Goal: Task Accomplishment & Management: Use online tool/utility

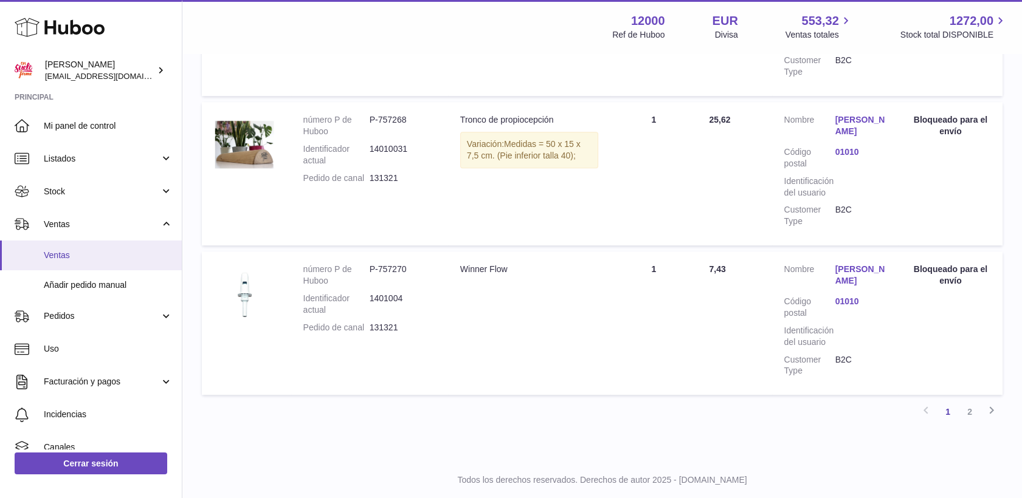
scroll to position [1418, 0]
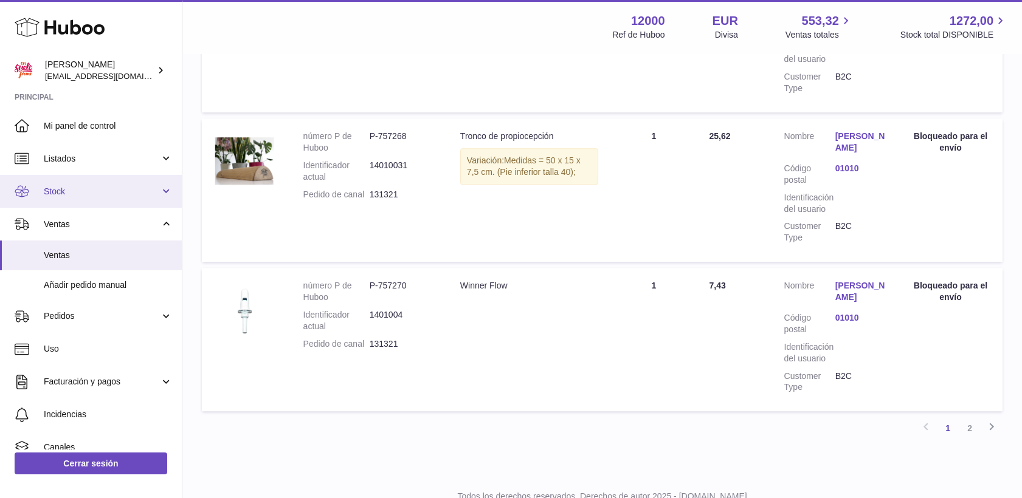
click at [57, 188] on span "Stock" at bounding box center [102, 192] width 116 height 12
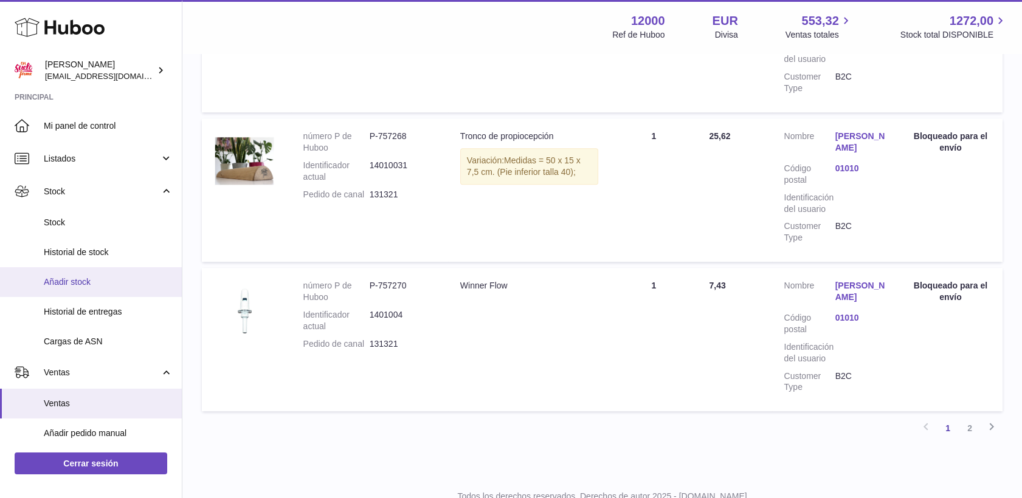
click at [67, 284] on span "Añadir stock" at bounding box center [108, 283] width 129 height 12
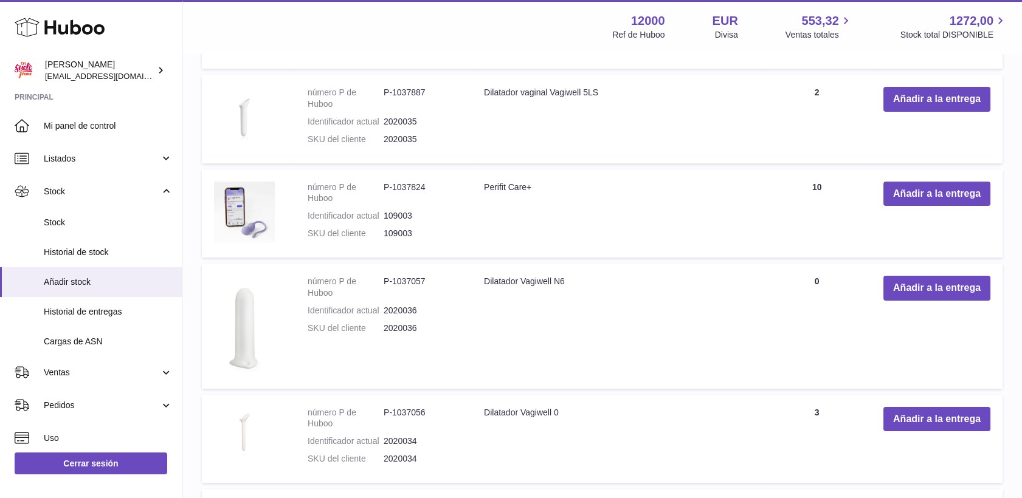
scroll to position [405, 0]
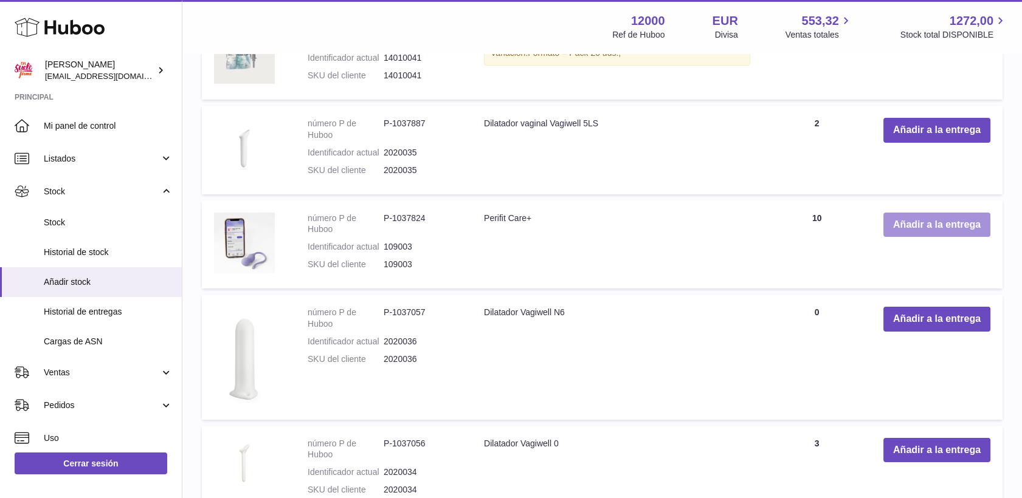
click at [925, 226] on button "Añadir a la entrega" at bounding box center [936, 225] width 107 height 25
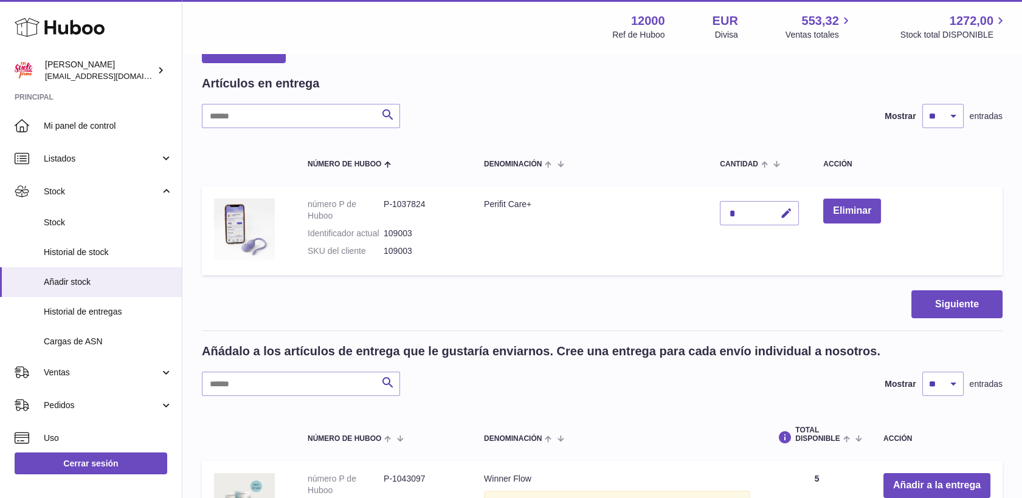
scroll to position [47, 0]
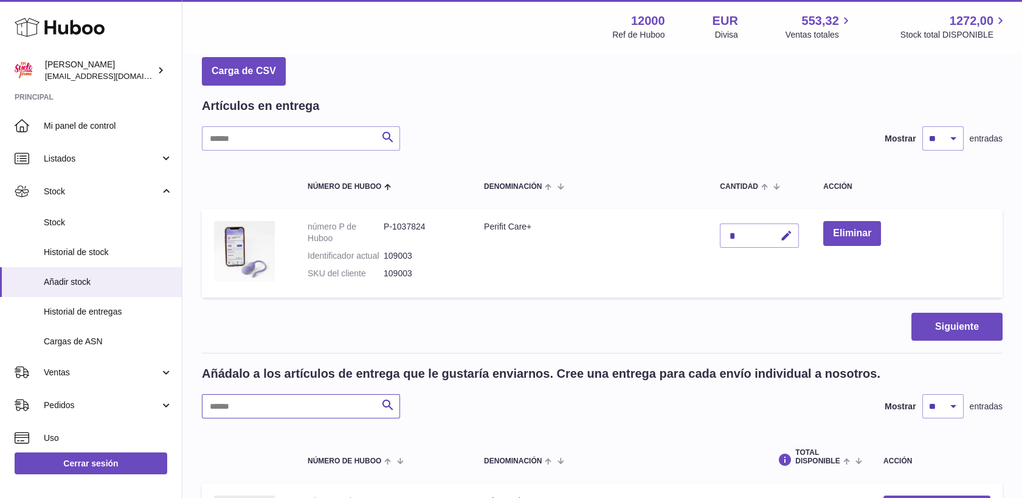
click at [308, 405] on input "text" at bounding box center [301, 406] width 198 height 24
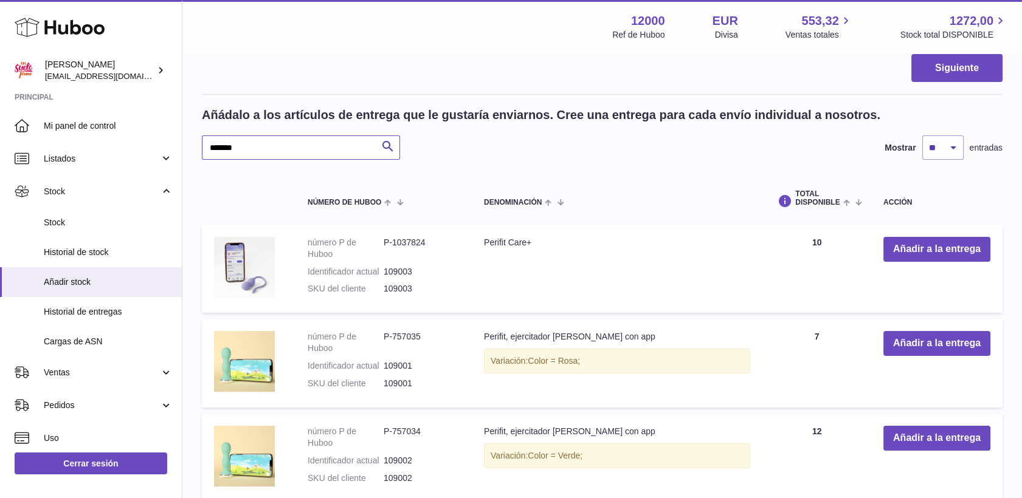
scroll to position [439, 0]
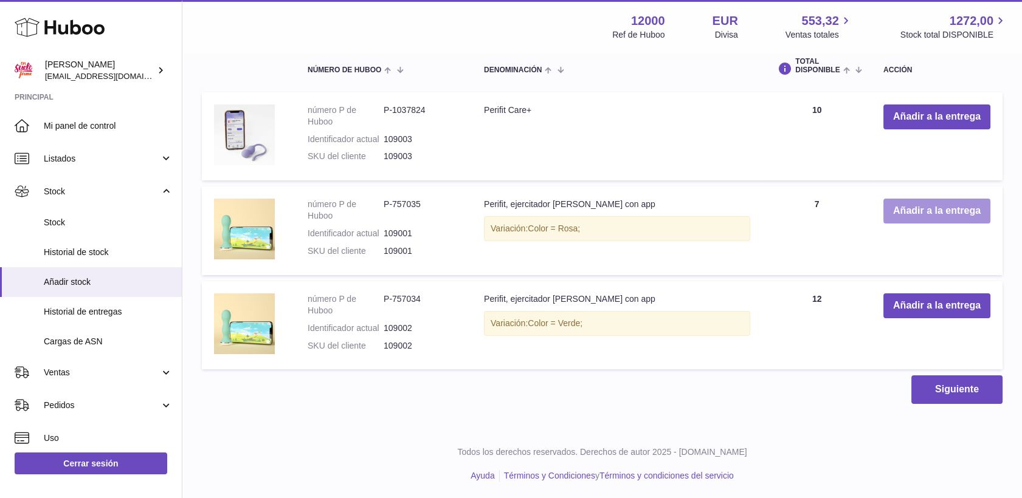
type input "*******"
click at [914, 213] on button "Añadir a la entrega" at bounding box center [936, 211] width 107 height 25
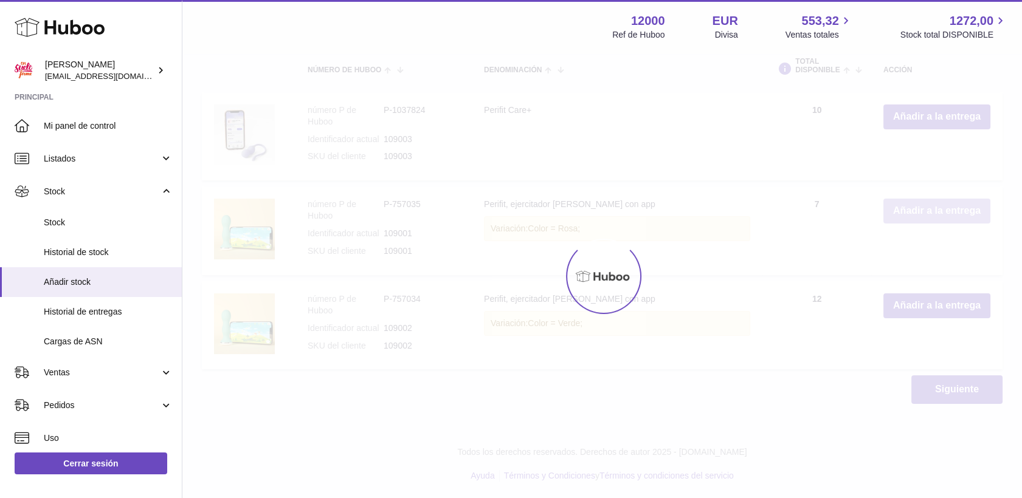
scroll to position [534, 0]
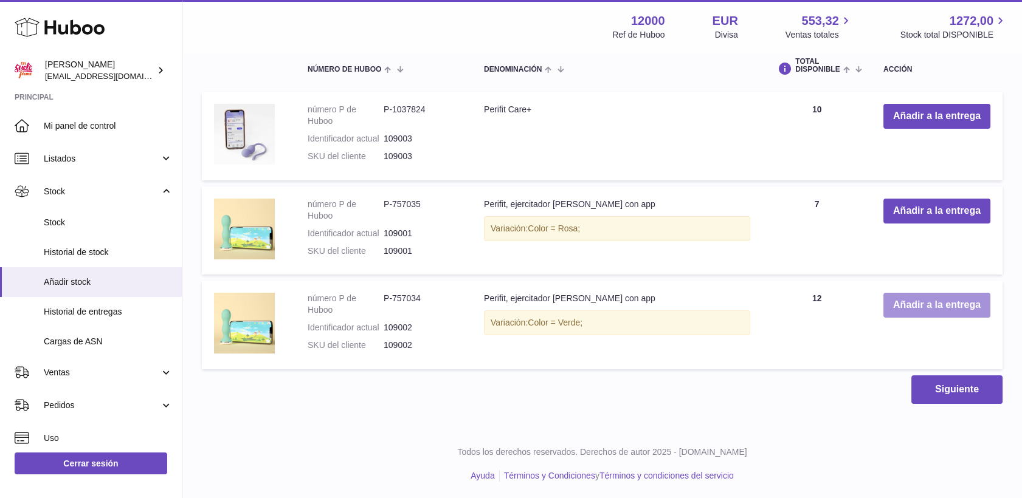
click at [919, 311] on button "Añadir a la entrega" at bounding box center [936, 305] width 107 height 25
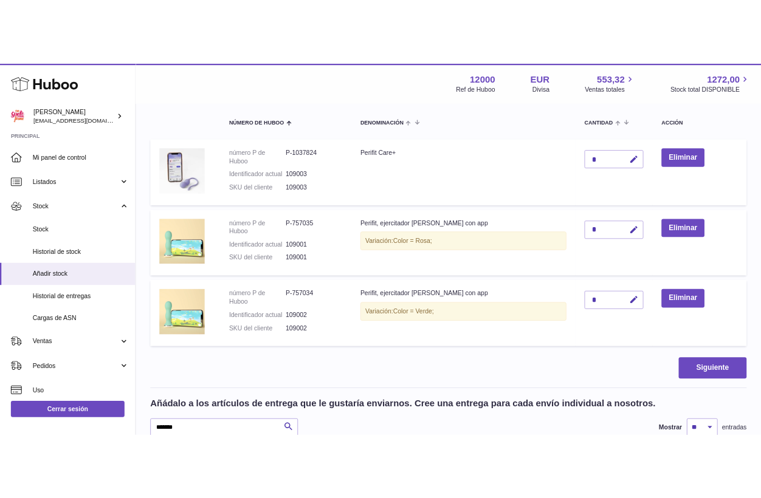
scroll to position [175, 0]
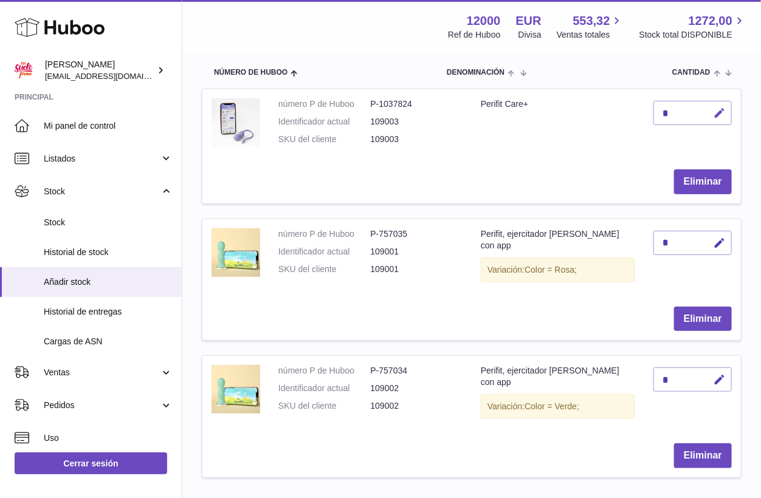
click at [721, 110] on icon "button" at bounding box center [719, 113] width 13 height 13
type input "**"
click at [719, 109] on icon "submit" at bounding box center [719, 113] width 11 height 11
click at [719, 243] on icon "button" at bounding box center [719, 243] width 13 height 13
type input "**"
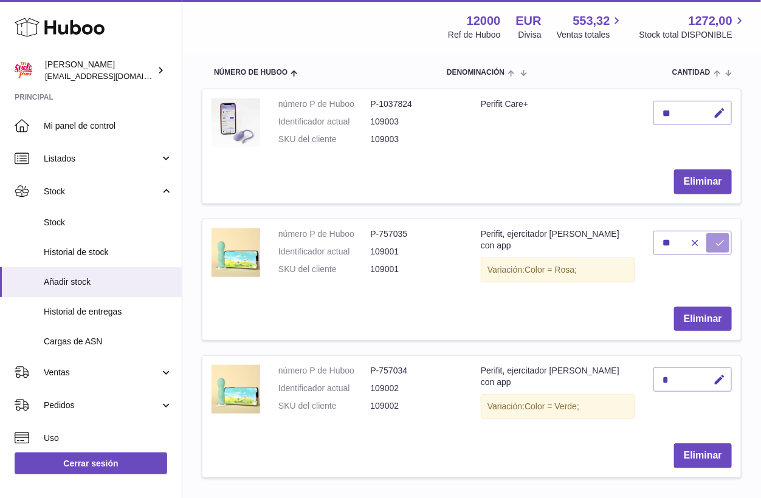
click at [716, 244] on icon "submit" at bounding box center [719, 243] width 11 height 11
click at [723, 374] on icon "button" at bounding box center [719, 380] width 13 height 13
type input "**"
click at [720, 374] on icon "submit" at bounding box center [719, 379] width 11 height 11
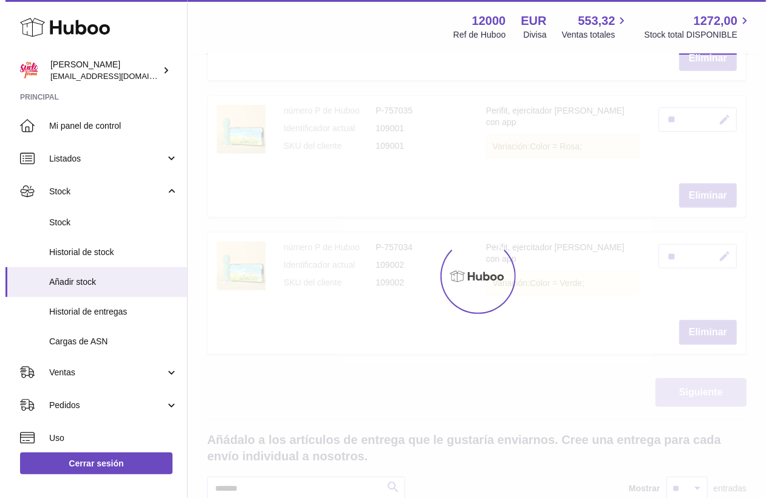
scroll to position [310, 0]
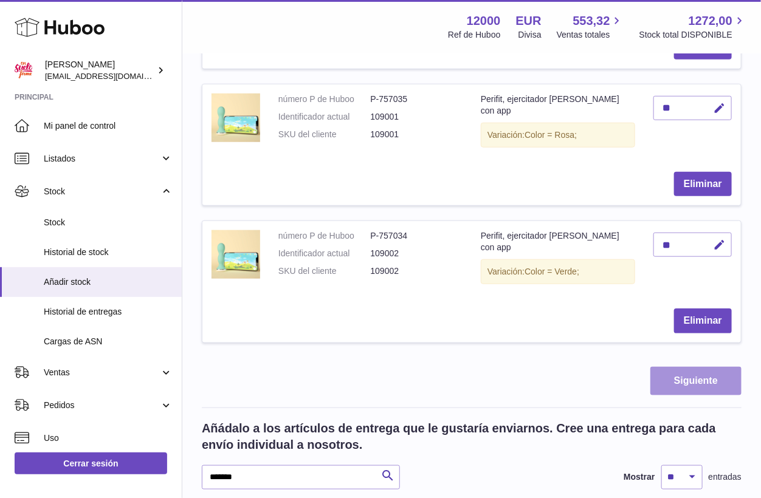
click at [705, 367] on button "Siguiente" at bounding box center [695, 381] width 91 height 29
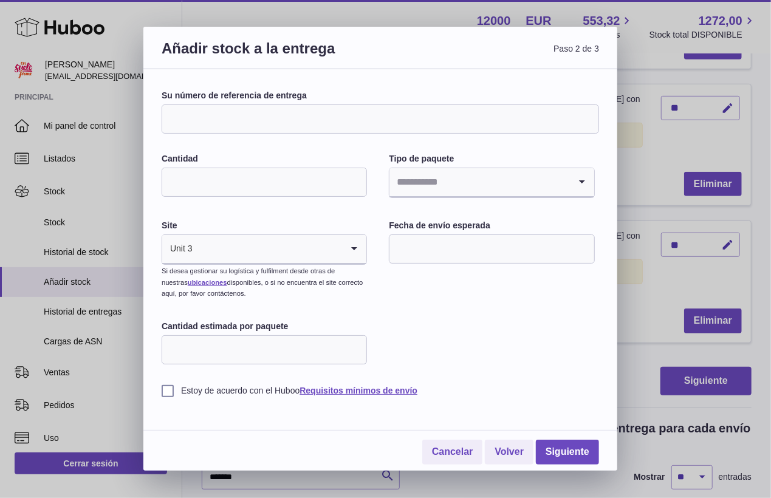
click at [269, 119] on input "Su número de referencia de entrega" at bounding box center [381, 119] width 438 height 29
type input "*********"
click at [301, 184] on input "Cantidad" at bounding box center [264, 182] width 205 height 29
type input "*"
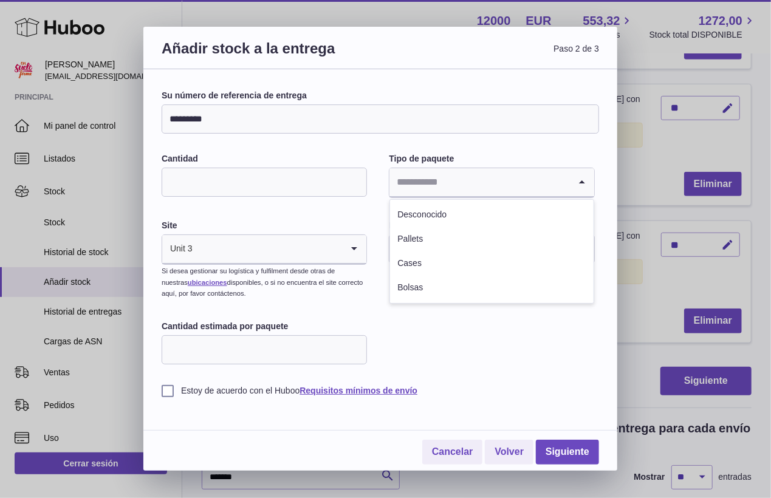
click at [455, 191] on input "Search for option" at bounding box center [480, 182] width 180 height 28
click at [443, 215] on li "Desconocido" at bounding box center [491, 215] width 203 height 24
click at [460, 262] on input "text" at bounding box center [491, 249] width 205 height 29
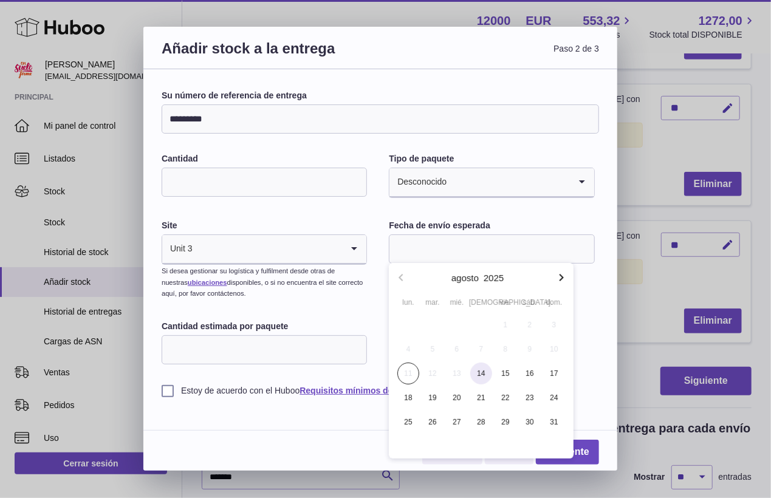
click at [480, 374] on span "14" at bounding box center [481, 374] width 22 height 22
type input "**********"
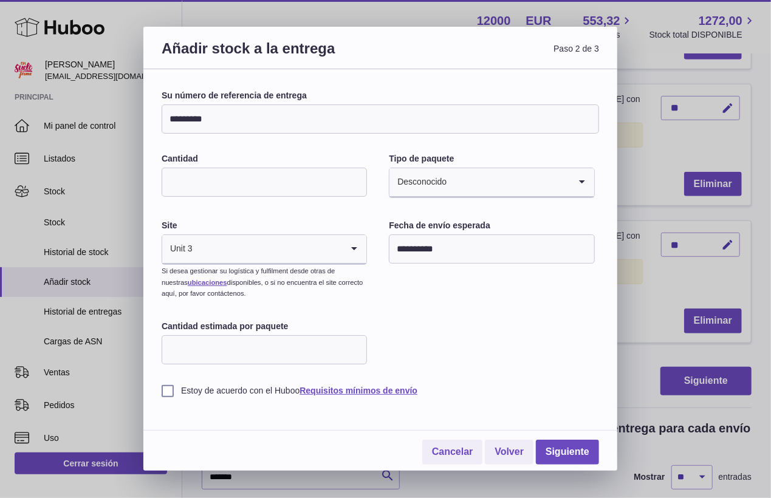
click at [164, 390] on label "Estoy de acuerdo con el Huboo Requisitos mínimos de envío" at bounding box center [381, 391] width 438 height 12
click at [552, 455] on link "Siguiente" at bounding box center [567, 452] width 63 height 25
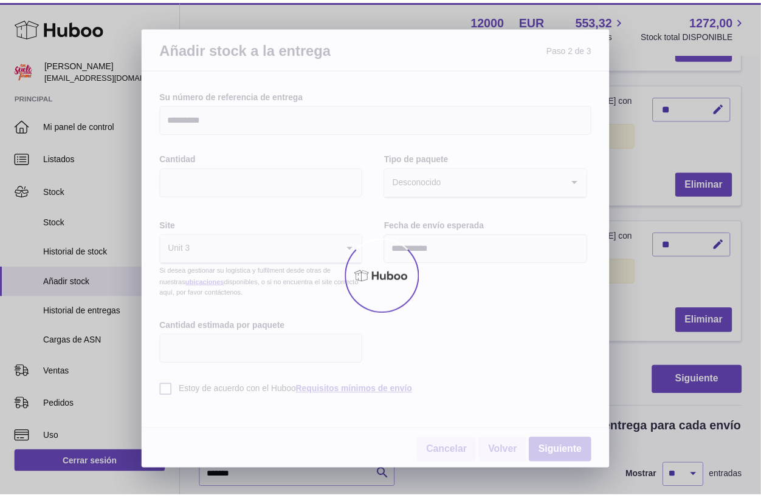
scroll to position [276, 0]
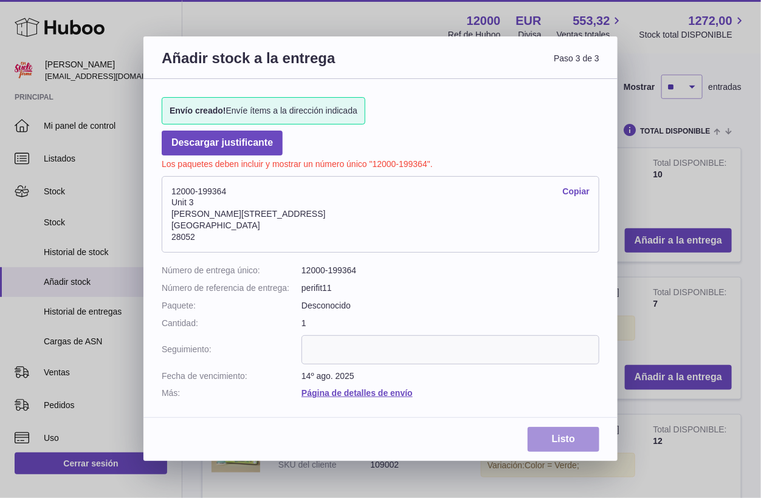
click at [557, 447] on link "Listo" at bounding box center [564, 439] width 72 height 25
